Goal: Information Seeking & Learning: Learn about a topic

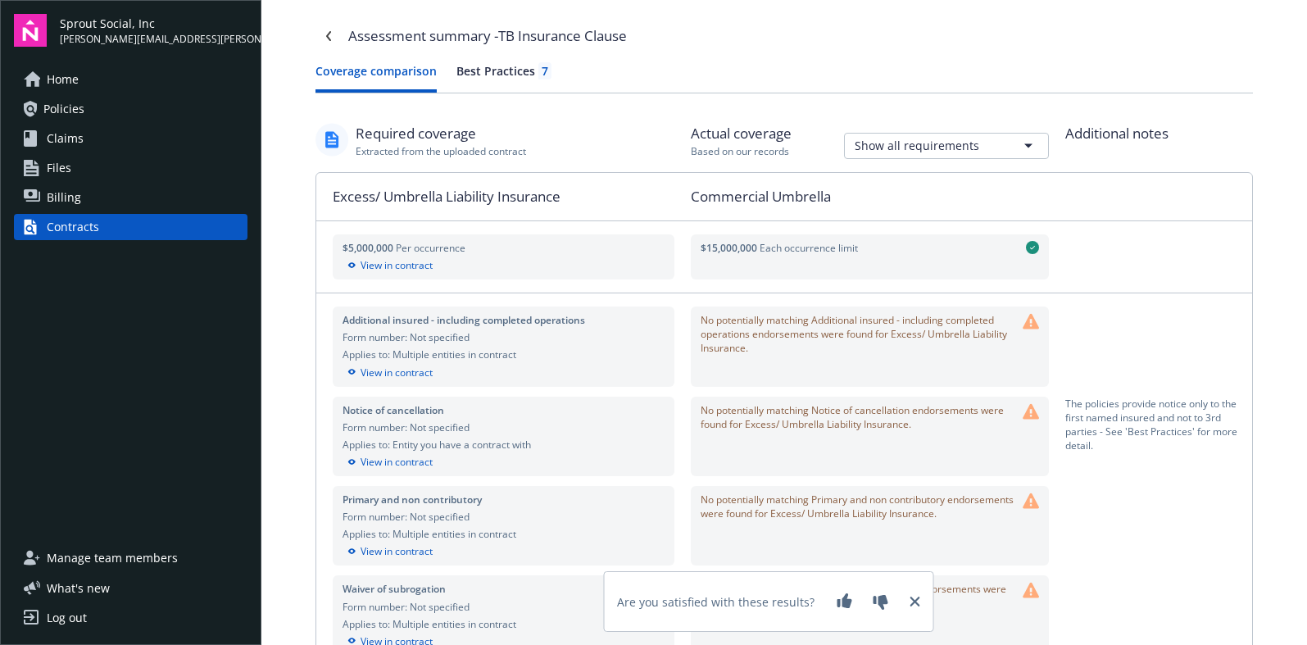
click at [492, 70] on div "Best Practices 7" at bounding box center [503, 70] width 95 height 17
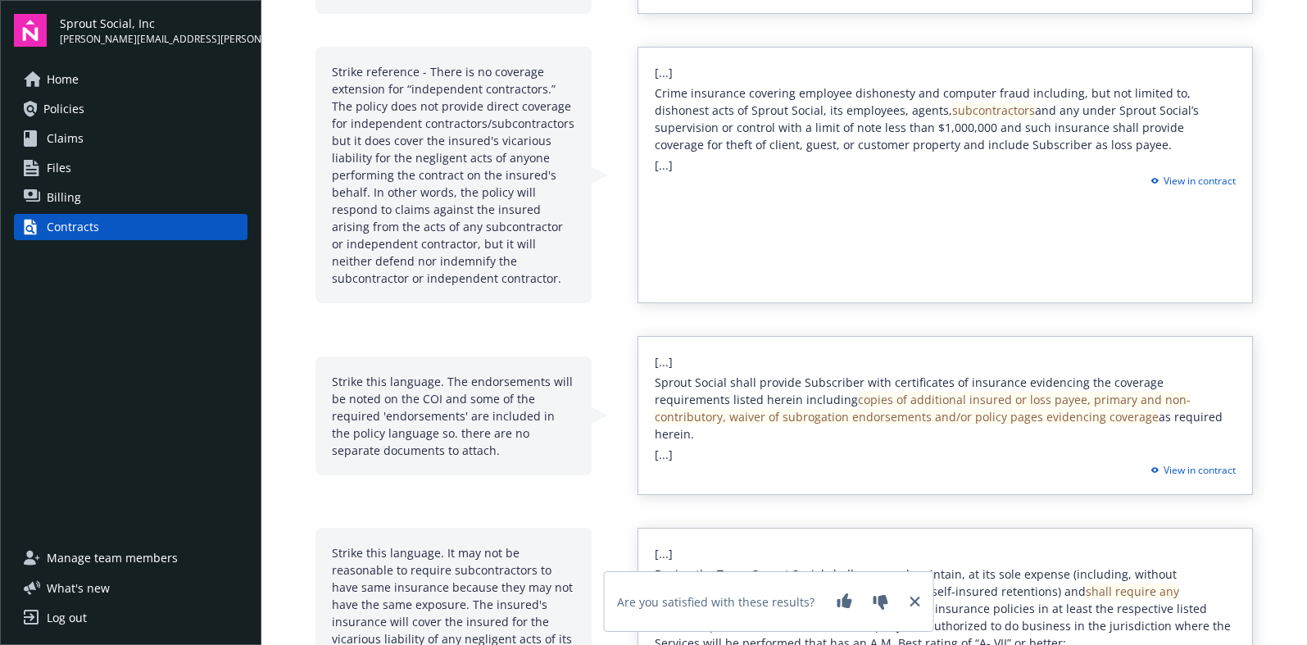
scroll to position [292, 0]
